Goal: Transaction & Acquisition: Purchase product/service

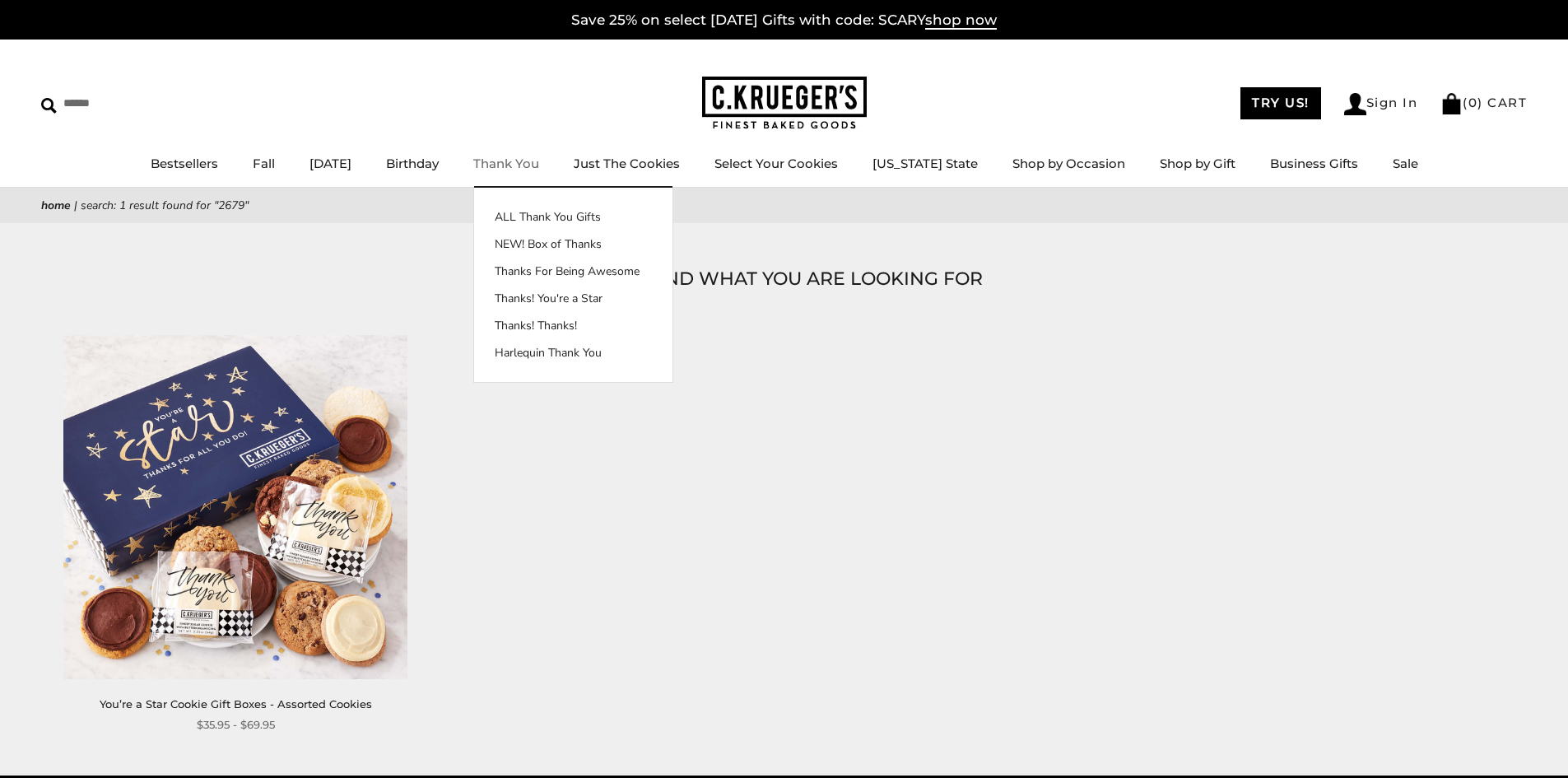
click at [539, 163] on link "Thank You" at bounding box center [506, 163] width 66 height 15
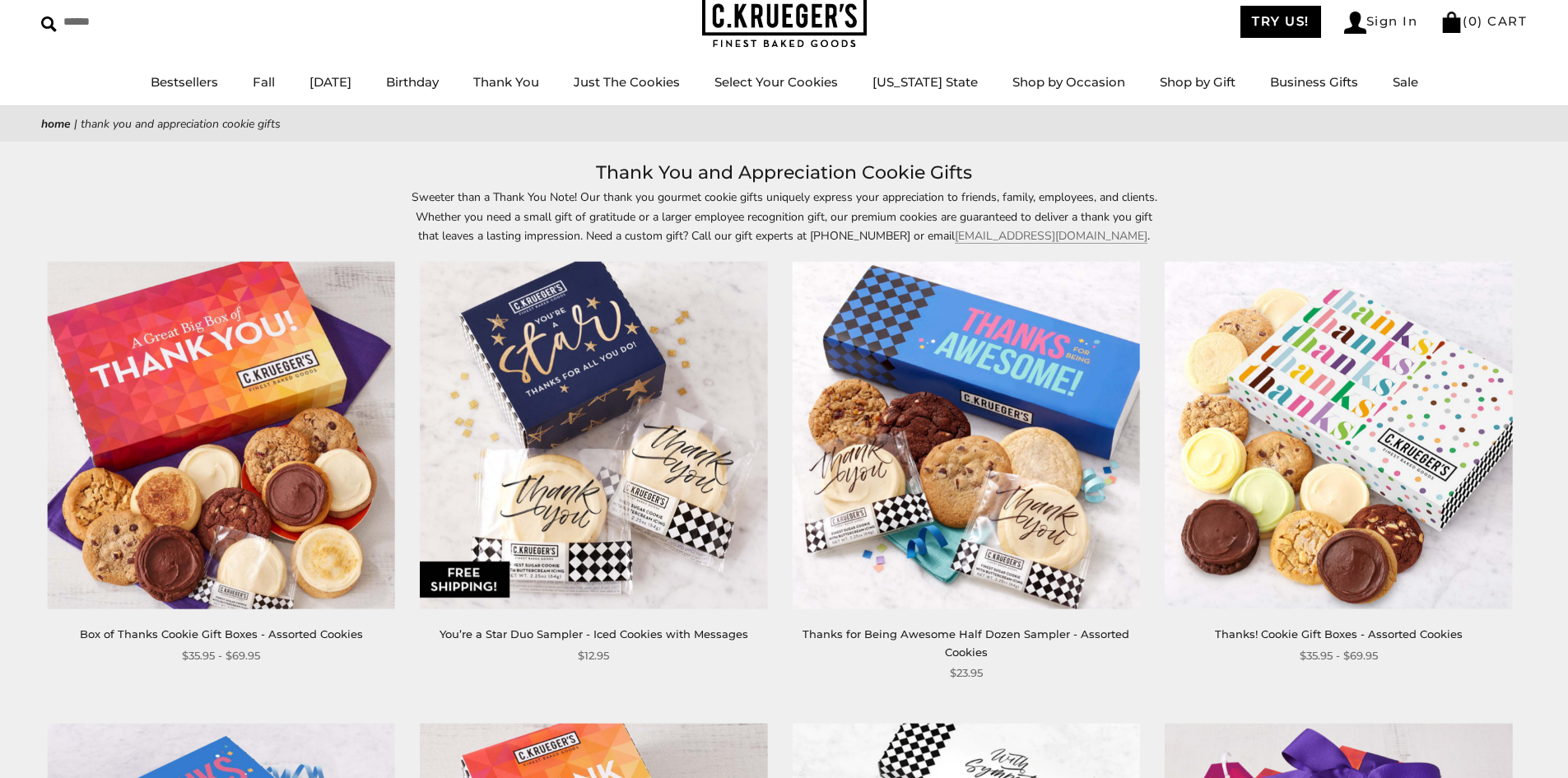
scroll to position [82, 0]
click at [439, 78] on link "Birthday" at bounding box center [412, 80] width 52 height 15
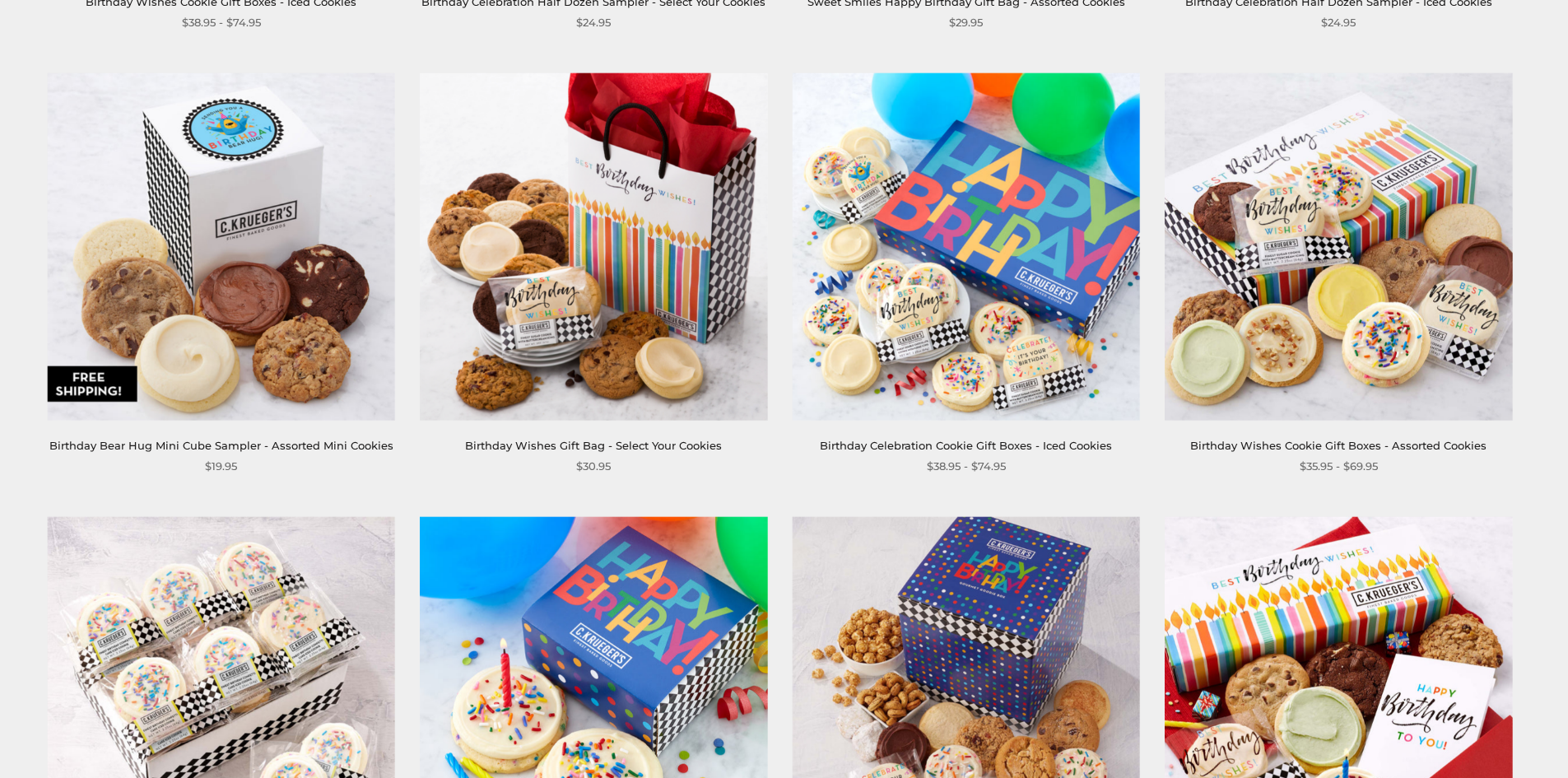
scroll to position [2058, 0]
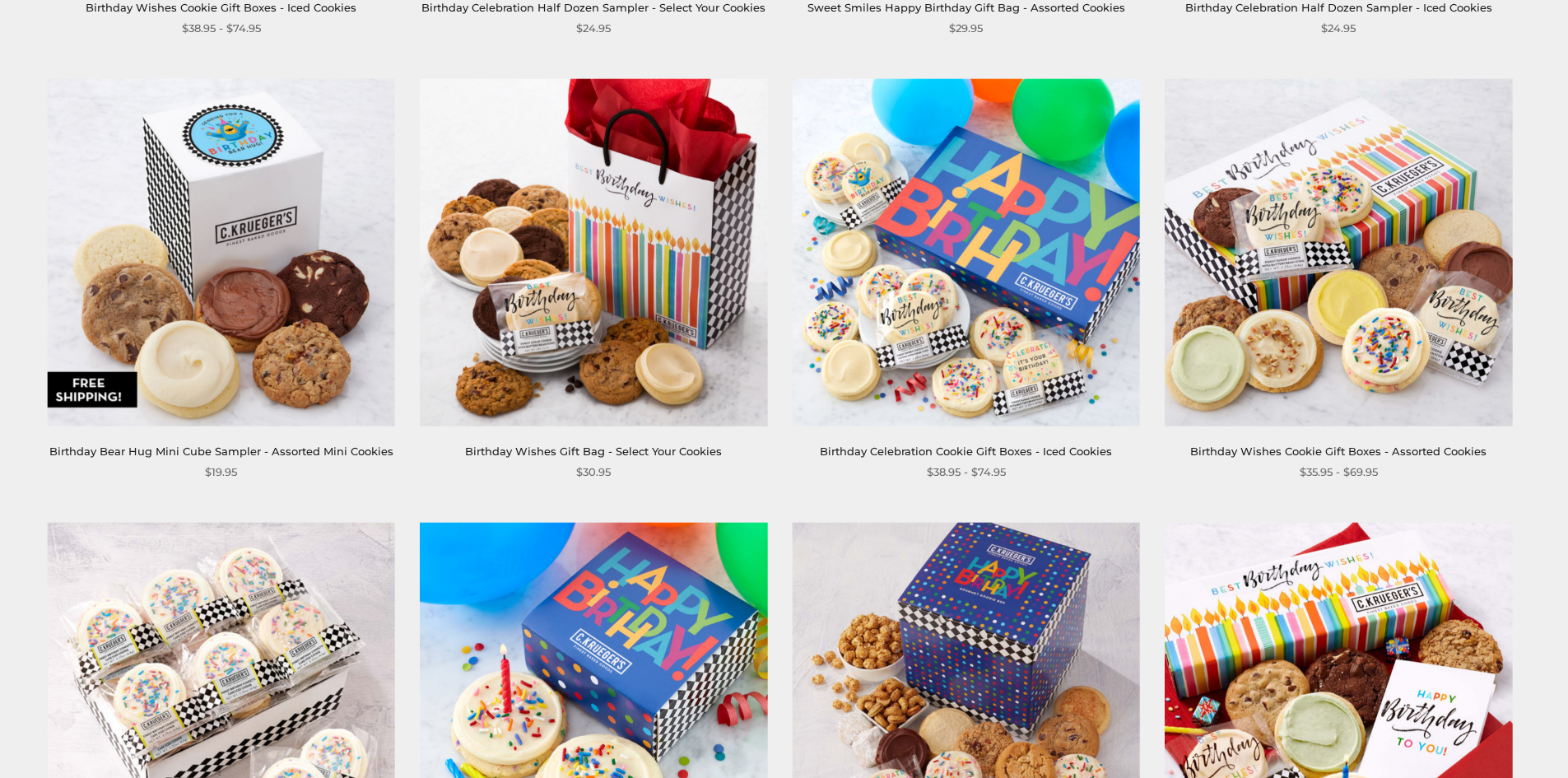
click at [565, 457] on link "Birthday Wishes Gift Bag - Select Your Cookies" at bounding box center [593, 451] width 257 height 14
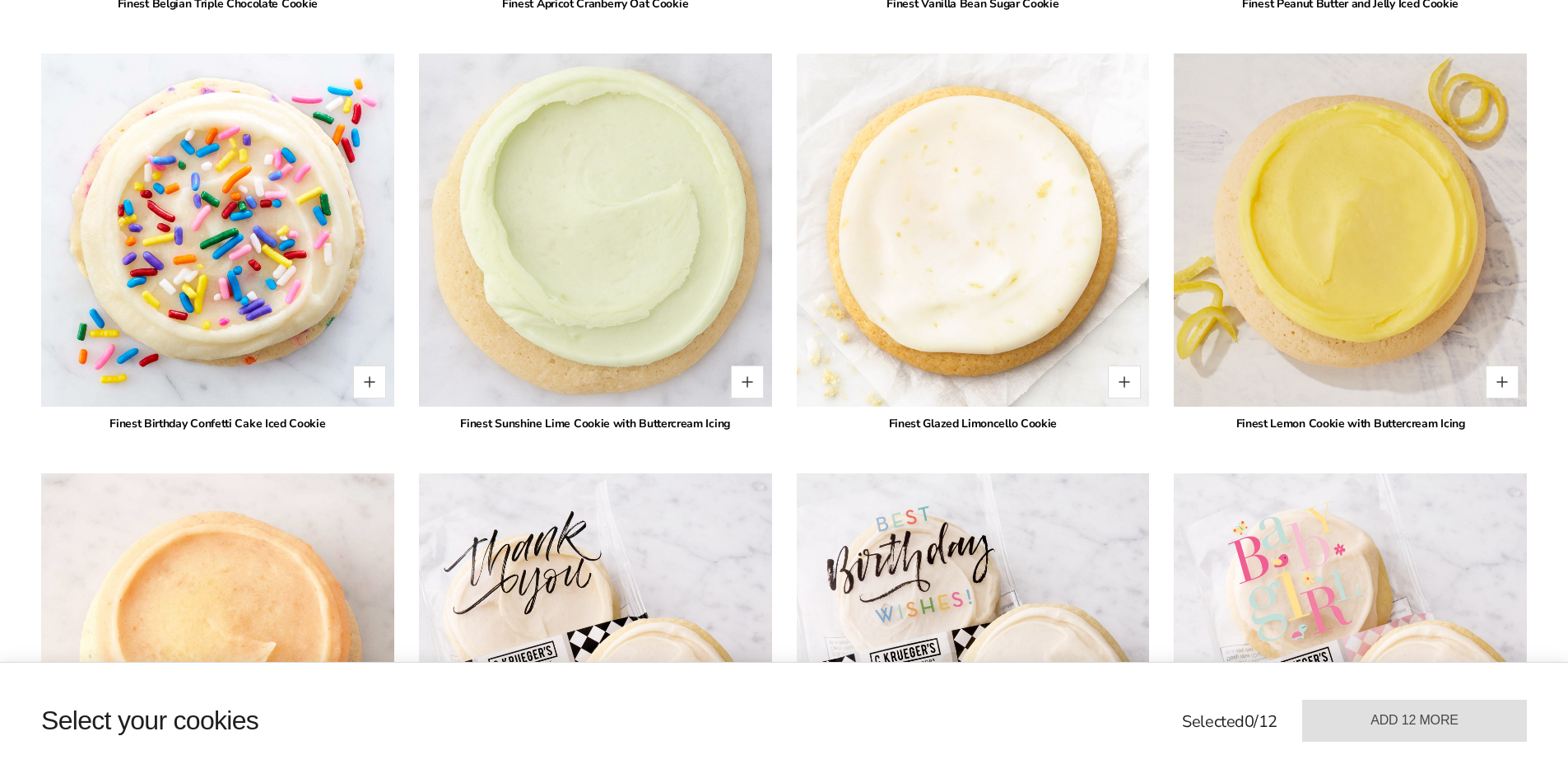
scroll to position [3071, 0]
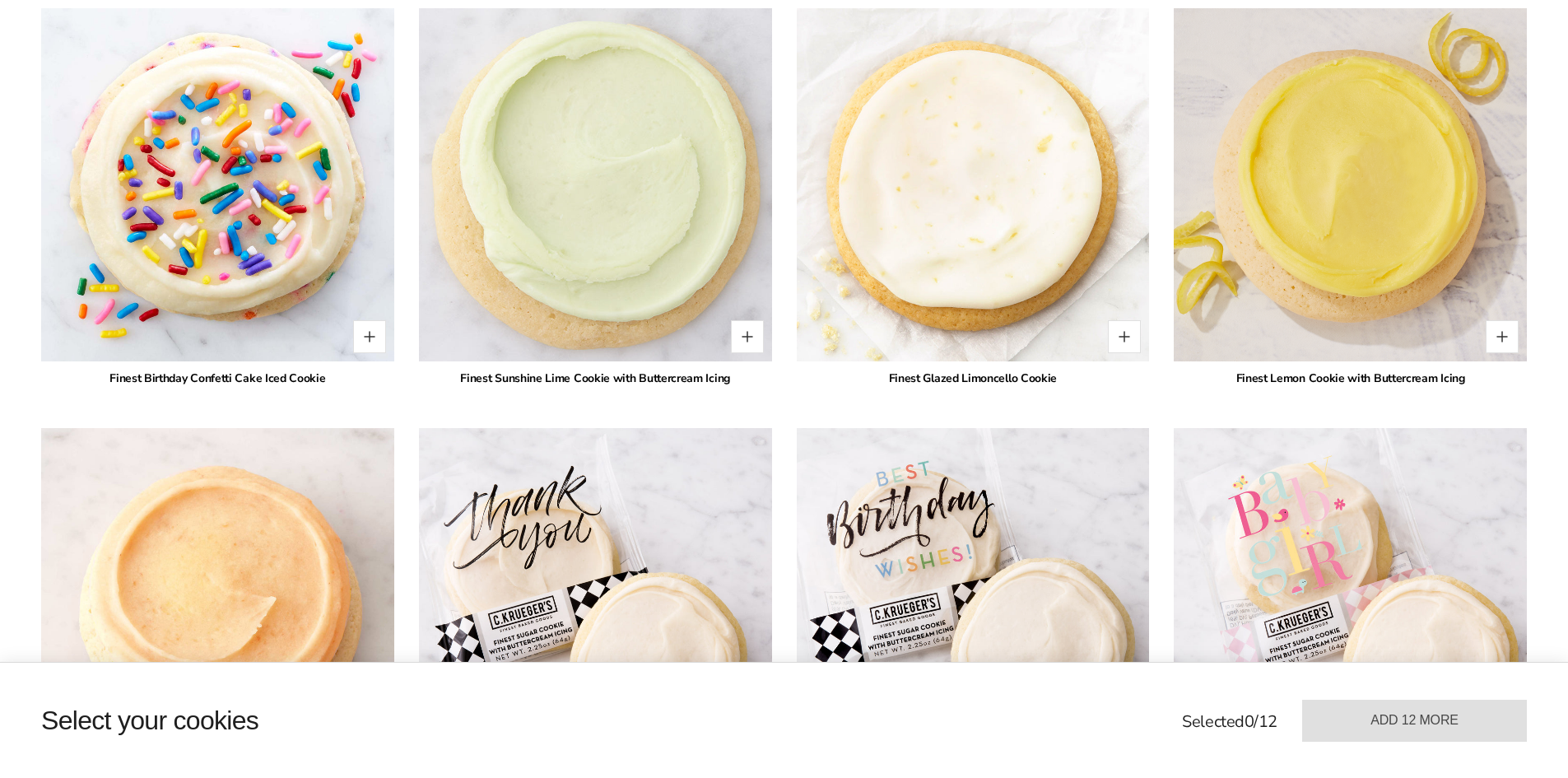
click at [520, 233] on img at bounding box center [595, 184] width 388 height 389
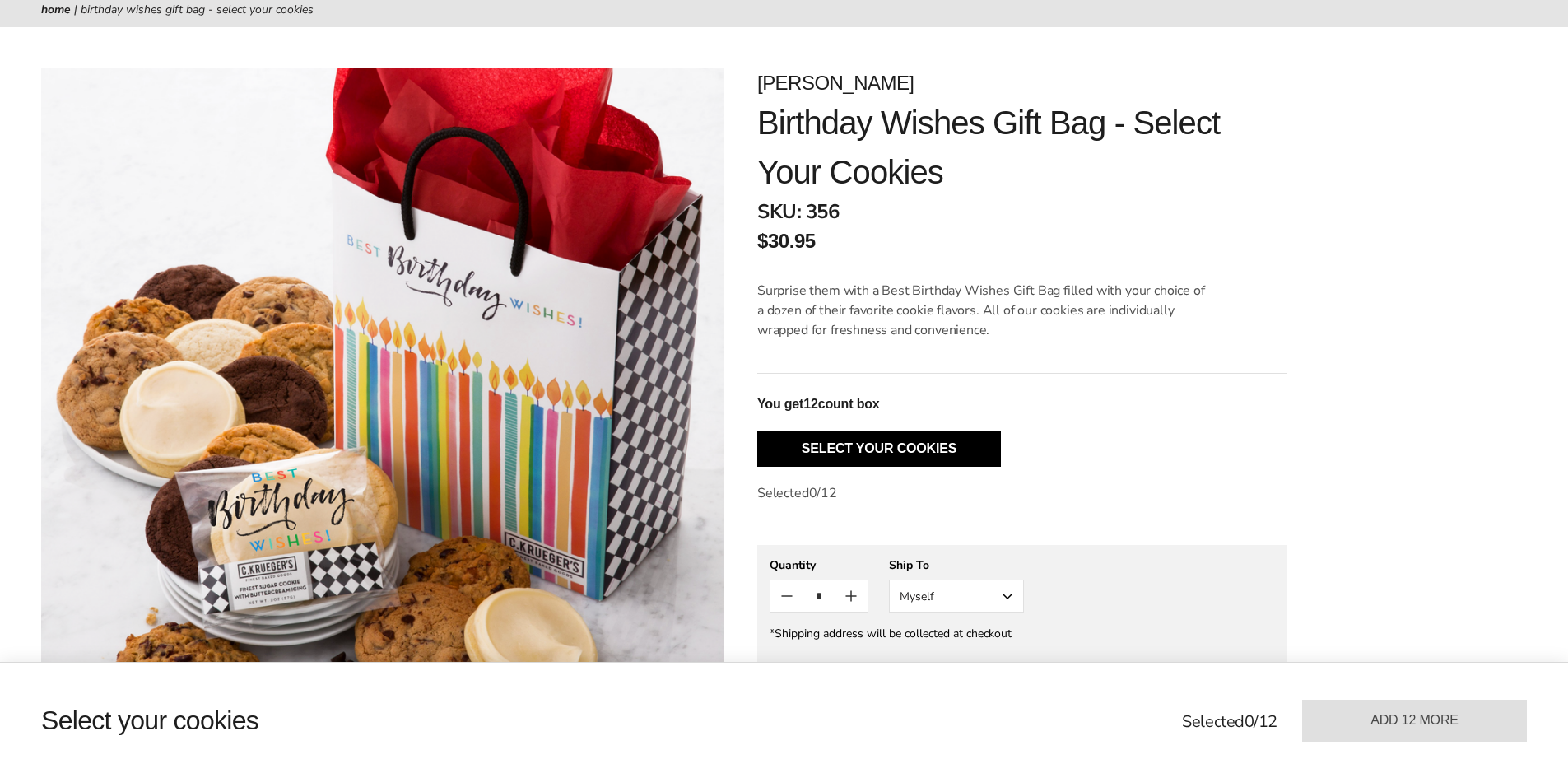
scroll to position [0, 0]
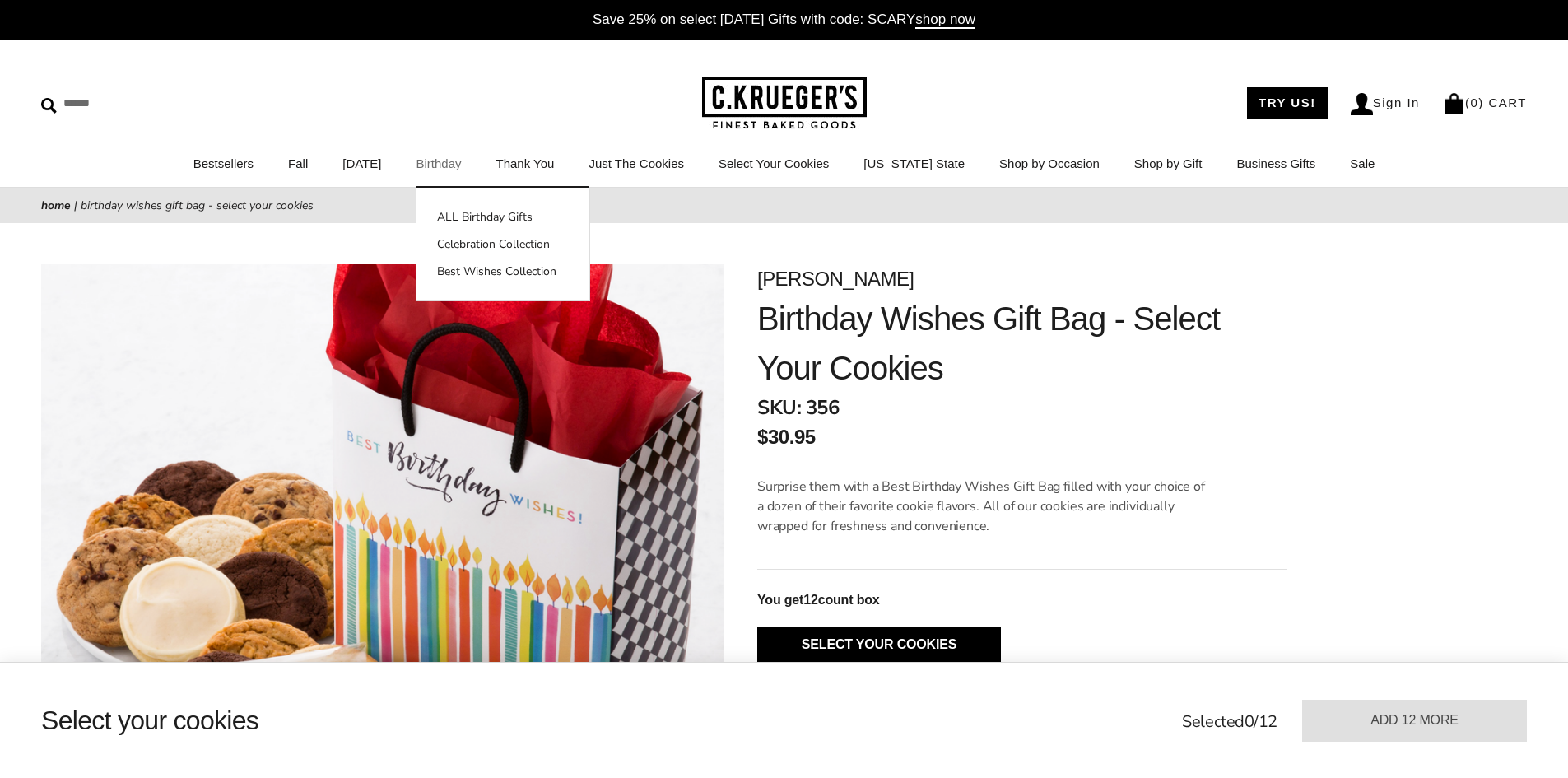
click at [442, 157] on link "Birthday" at bounding box center [438, 164] width 45 height 14
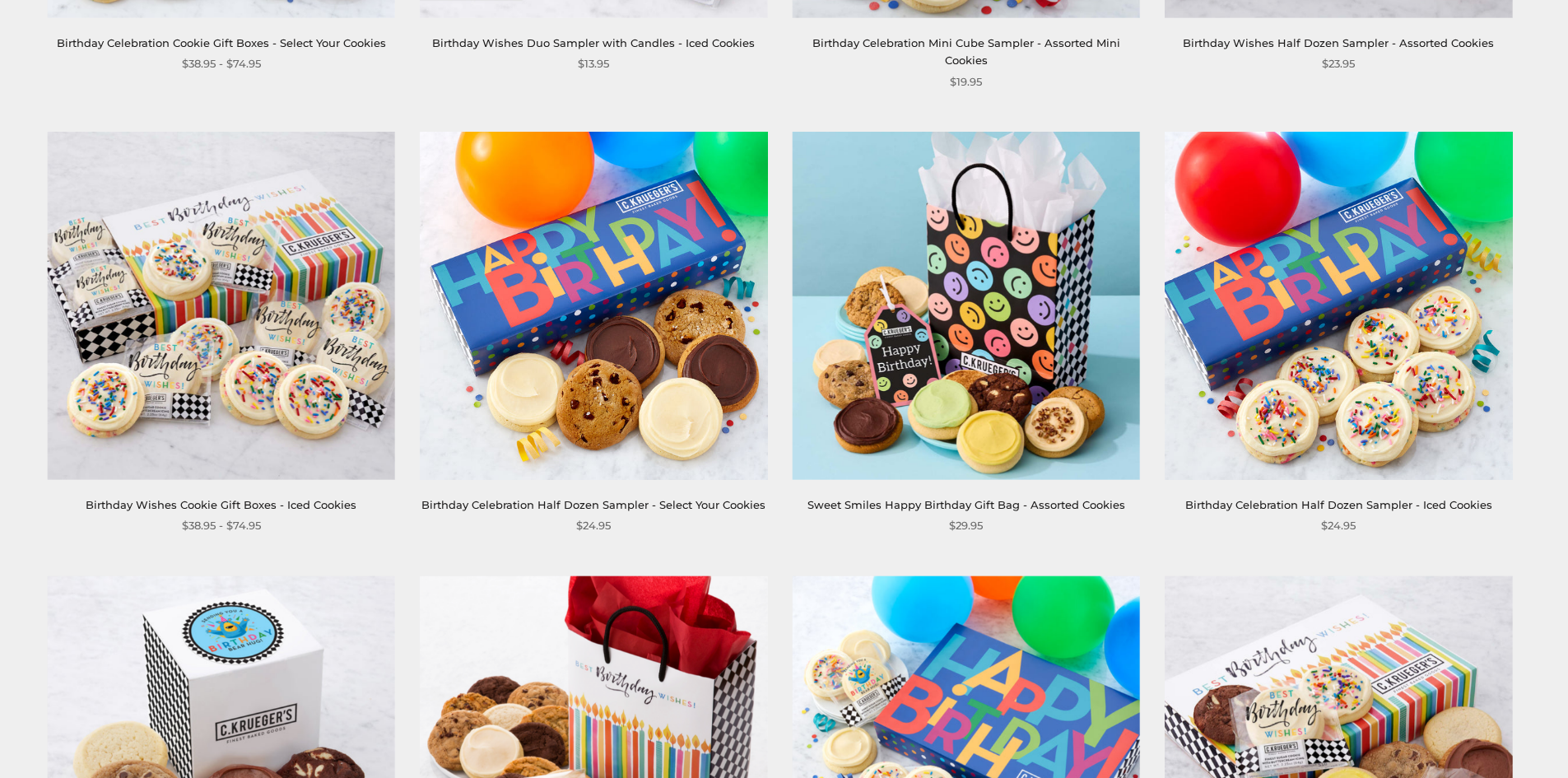
scroll to position [1564, 0]
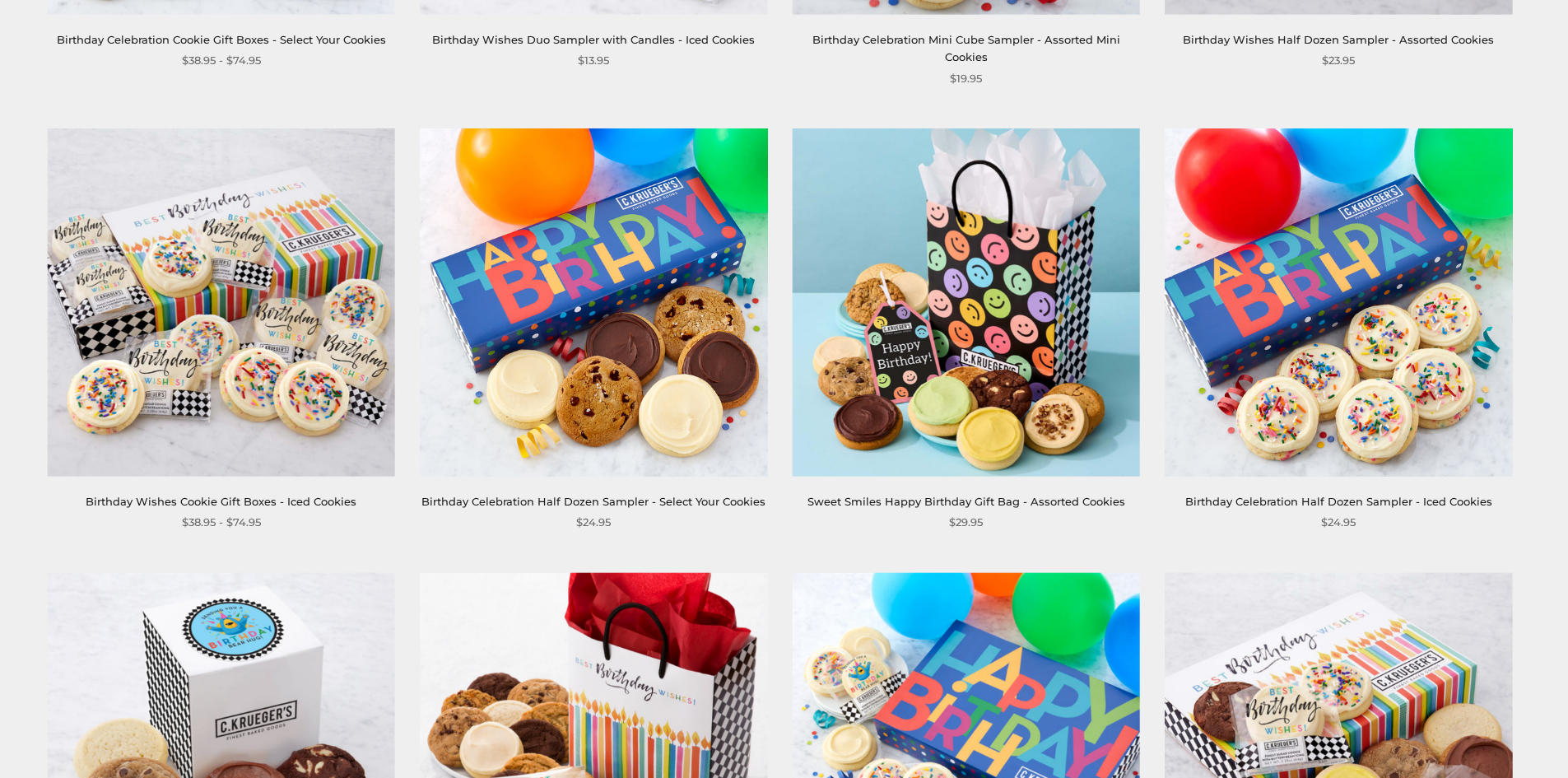
click at [661, 495] on link "Birthday Celebration Half Dozen Sampler - Select Your Cookies" at bounding box center [594, 501] width 344 height 14
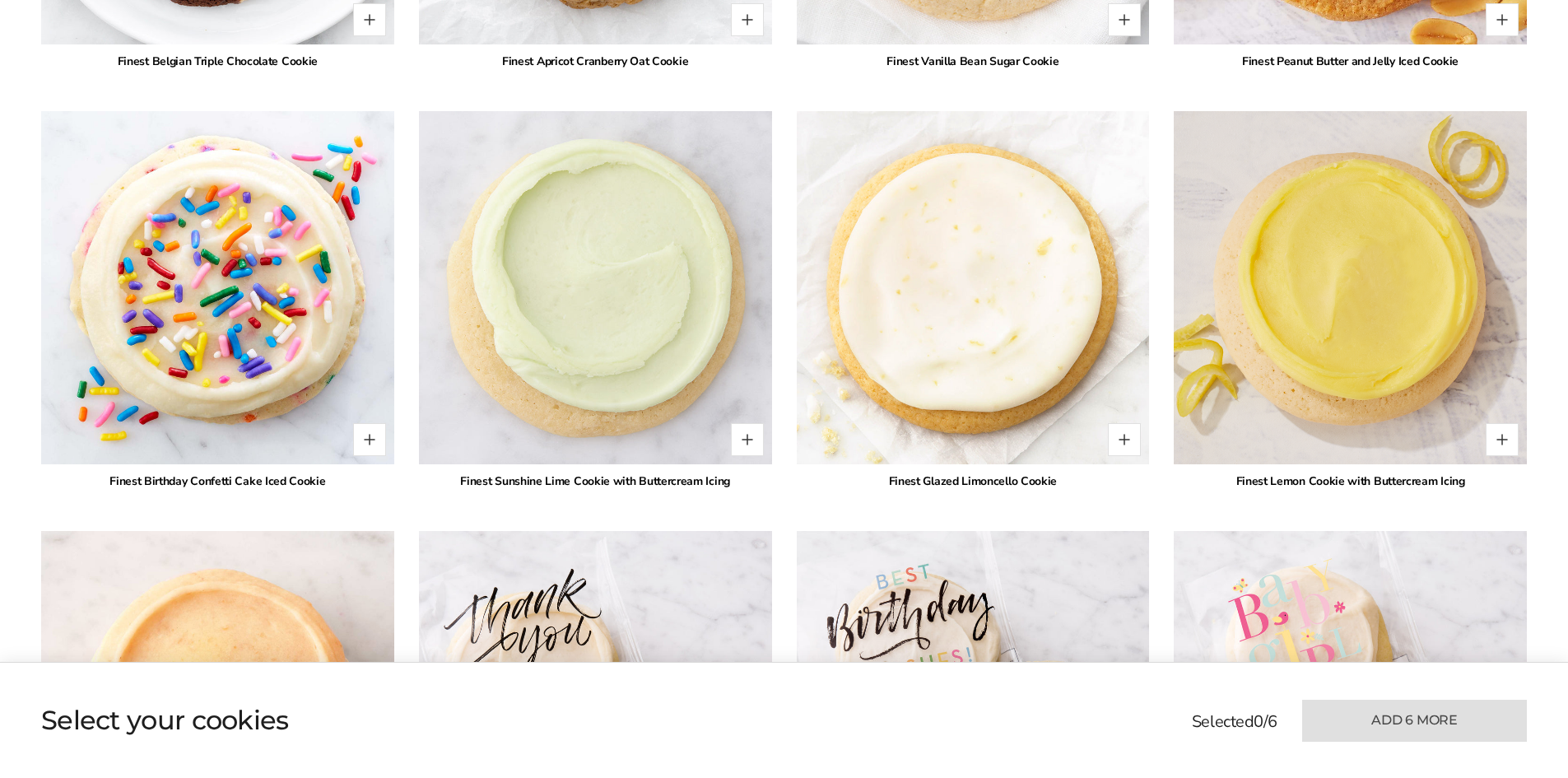
scroll to position [3046, 0]
